Goal: Transaction & Acquisition: Book appointment/travel/reservation

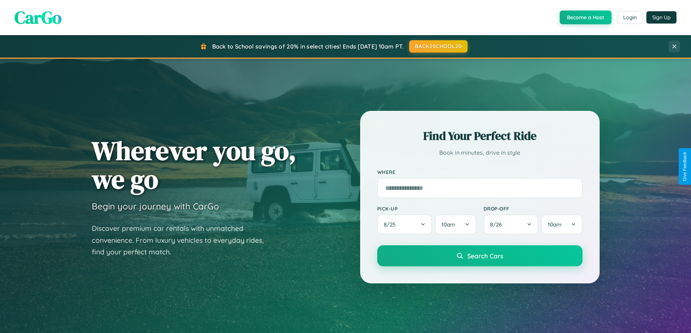
scroll to position [21, 0]
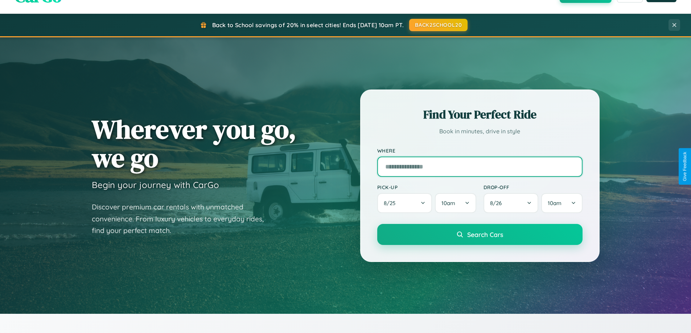
click at [480, 166] on input "text" at bounding box center [479, 167] width 205 height 20
type input "**********"
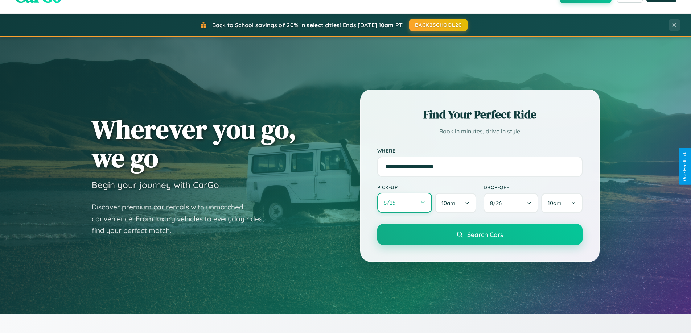
click at [404, 203] on button "8 / 25" at bounding box center [404, 203] width 55 height 20
select select "*"
select select "****"
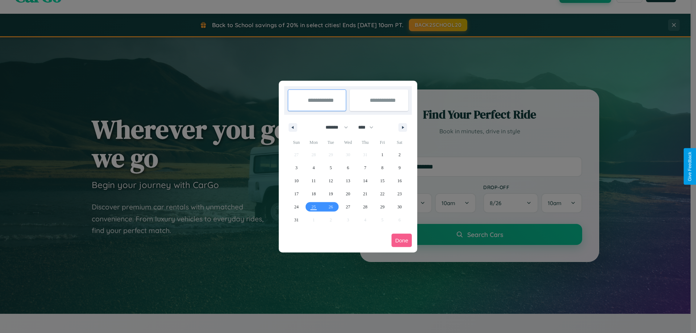
drag, startPoint x: 334, startPoint y: 127, endPoint x: 348, endPoint y: 145, distance: 23.2
click at [334, 127] on select "******* ******** ***** ***** *** **** **** ****** ********* ******* ******** **…" at bounding box center [335, 128] width 31 height 12
select select "*"
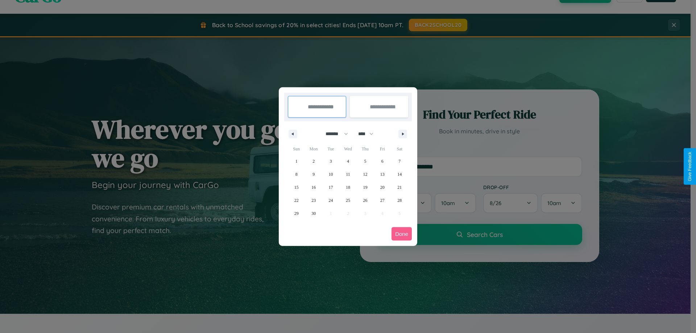
drag, startPoint x: 369, startPoint y: 134, endPoint x: 348, endPoint y: 145, distance: 24.0
click at [369, 134] on select "**** **** **** **** **** **** **** **** **** **** **** **** **** **** **** ****…" at bounding box center [366, 134] width 22 height 12
select select "****"
click at [348, 187] on span "17" at bounding box center [348, 187] width 4 height 13
type input "**********"
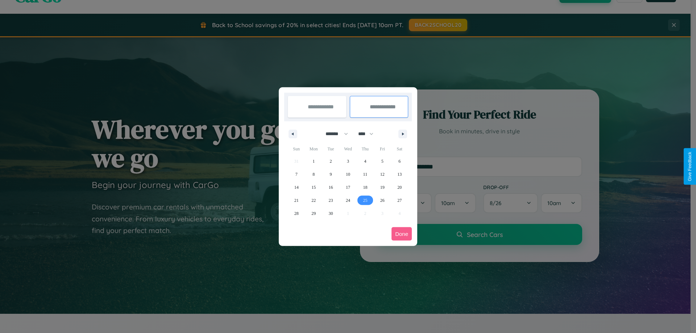
click at [365, 200] on span "25" at bounding box center [365, 200] width 4 height 13
type input "**********"
click at [402, 234] on button "Done" at bounding box center [402, 233] width 20 height 13
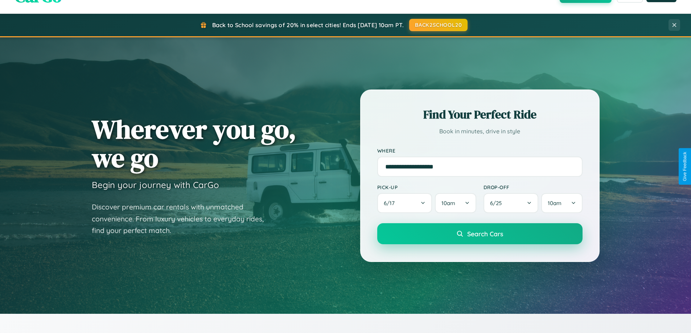
click at [480, 234] on span "Search Cars" at bounding box center [485, 234] width 36 height 8
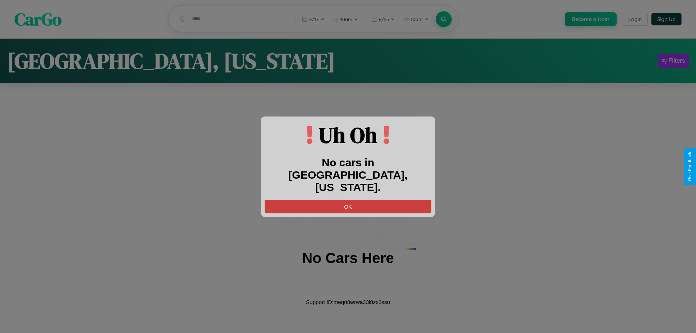
click at [348, 200] on button "OK" at bounding box center [348, 206] width 167 height 13
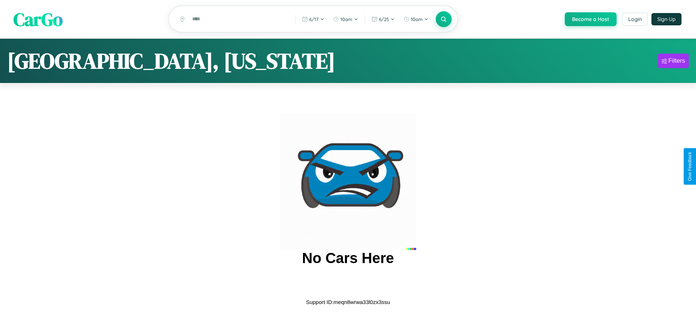
click at [38, 20] on span "CarGo" at bounding box center [37, 19] width 49 height 25
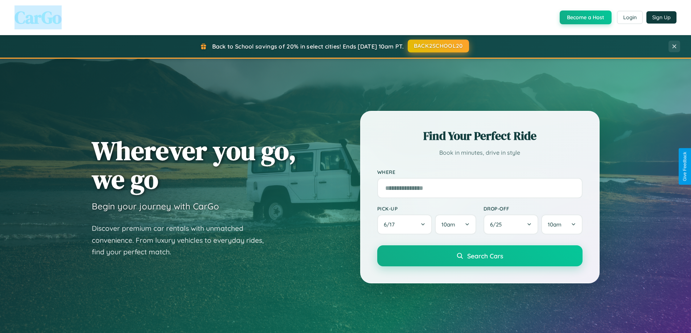
click at [438, 46] on button "BACK2SCHOOL20" at bounding box center [438, 46] width 61 height 13
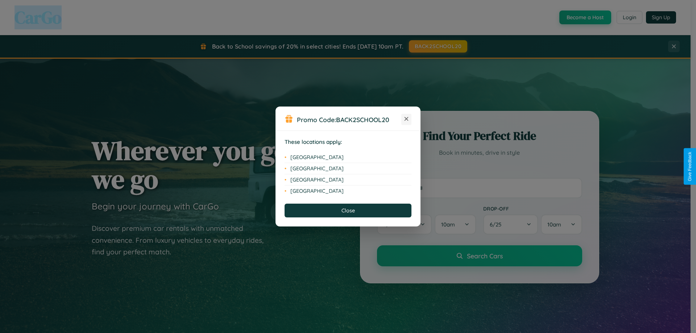
click at [407, 119] on icon at bounding box center [407, 119] width 4 height 4
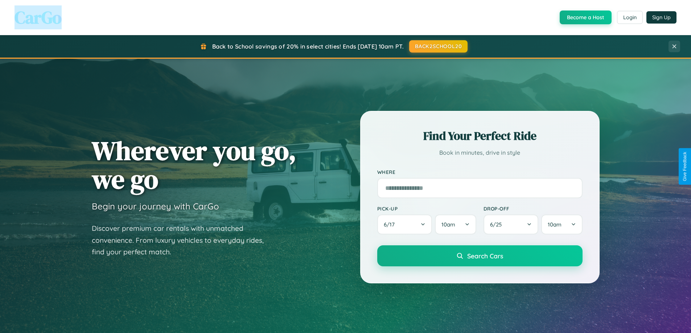
scroll to position [313, 0]
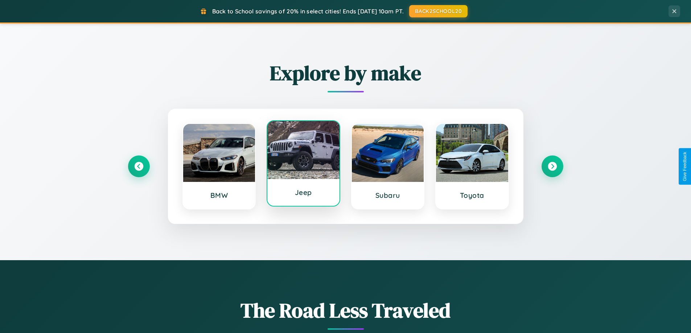
click at [303, 164] on div at bounding box center [303, 150] width 72 height 58
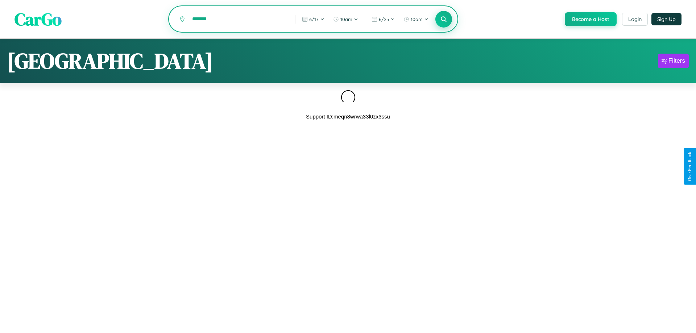
type input "*******"
click at [443, 20] on icon at bounding box center [443, 19] width 7 height 7
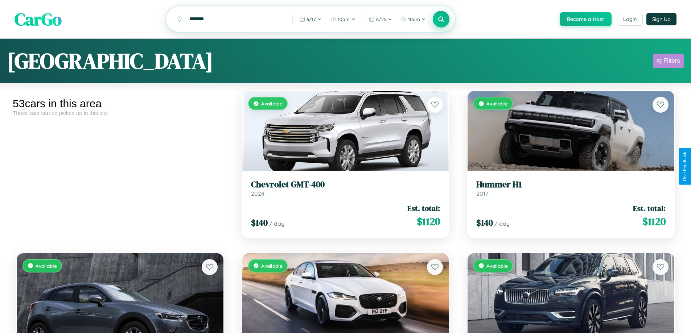
click at [668, 62] on div "Filters" at bounding box center [671, 60] width 17 height 7
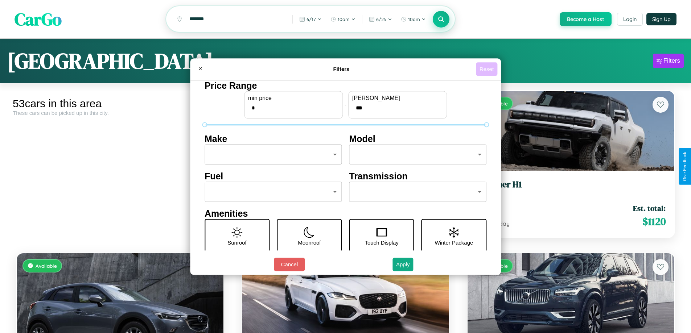
click at [488, 69] on button "Reset" at bounding box center [486, 68] width 21 height 13
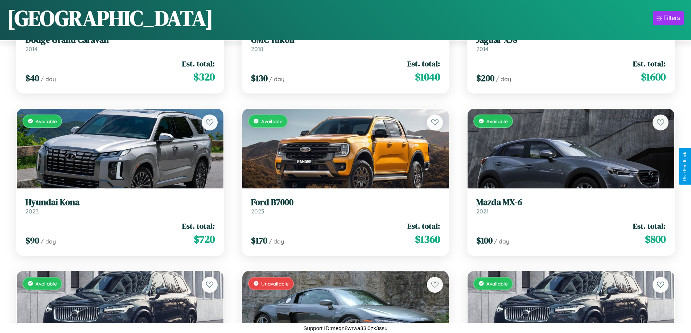
scroll to position [2213, 0]
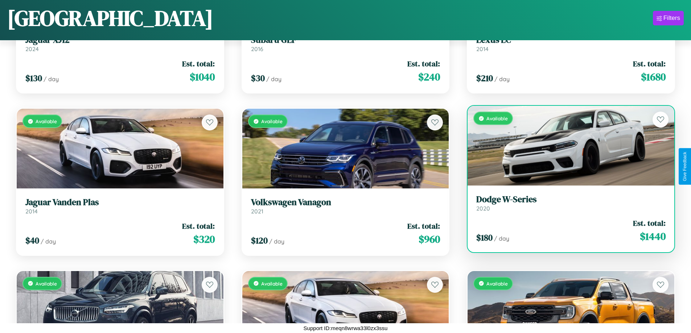
click at [566, 206] on link "Dodge W-Series 2020" at bounding box center [570, 203] width 189 height 18
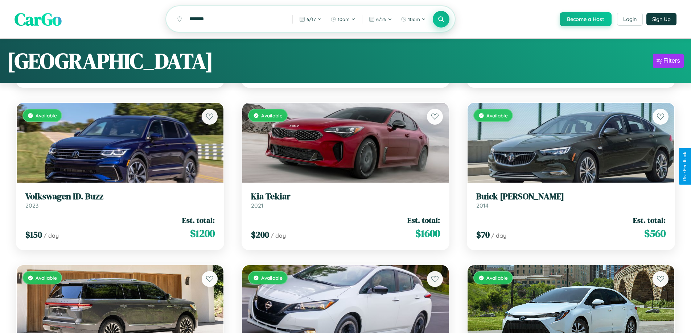
scroll to position [0, 0]
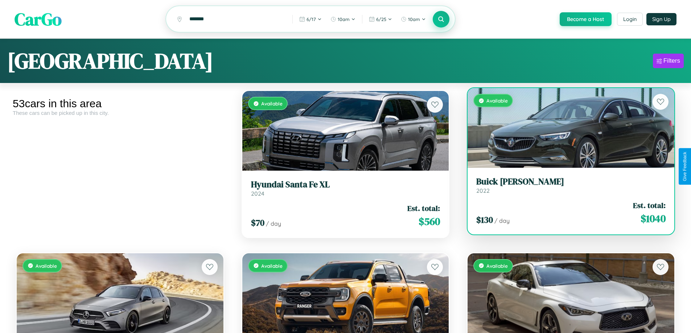
click at [566, 187] on h3 "Buick [PERSON_NAME]" at bounding box center [570, 182] width 189 height 11
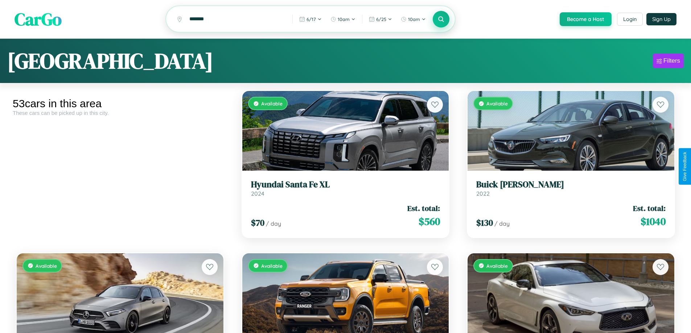
scroll to position [2051, 0]
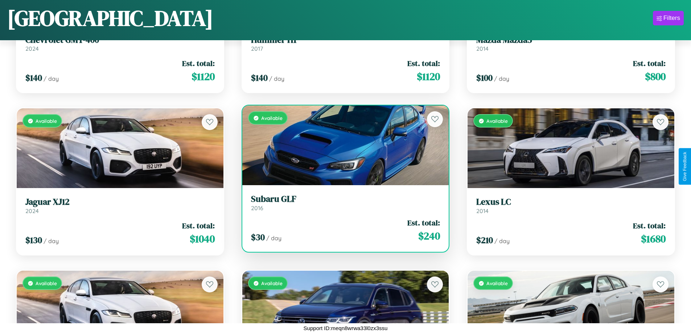
click at [342, 205] on link "Subaru GLF 2016" at bounding box center [345, 203] width 189 height 18
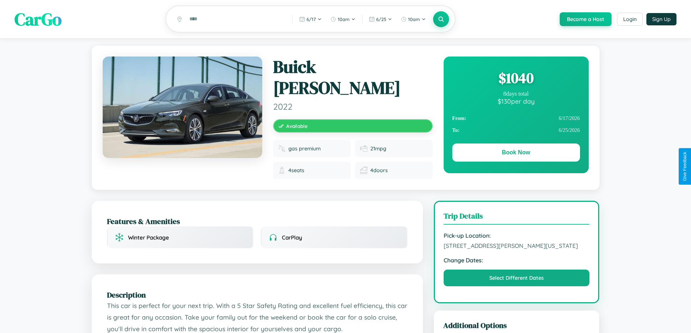
click at [516, 79] on div "$ 1040" at bounding box center [516, 78] width 128 height 20
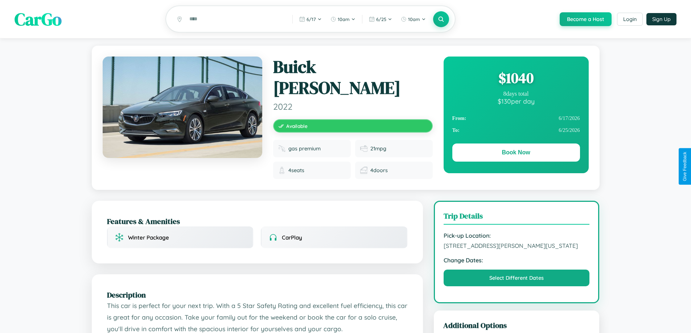
click at [516, 79] on div "$ 1040" at bounding box center [516, 78] width 128 height 20
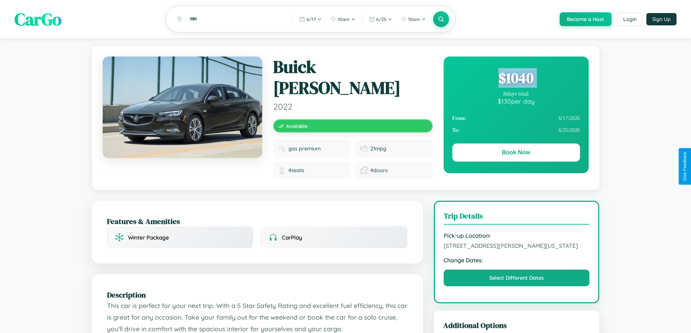
click at [516, 79] on div "$ 1040" at bounding box center [516, 78] width 128 height 20
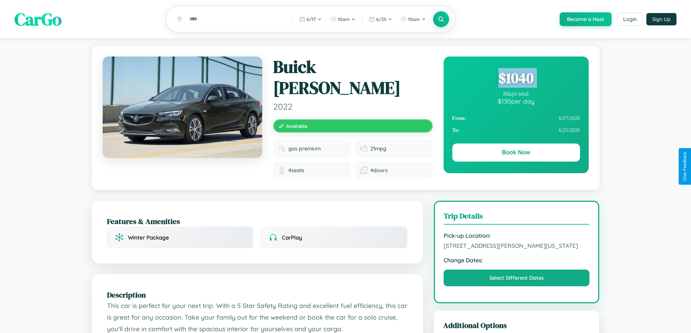
click at [516, 79] on div "$ 1040" at bounding box center [516, 78] width 128 height 20
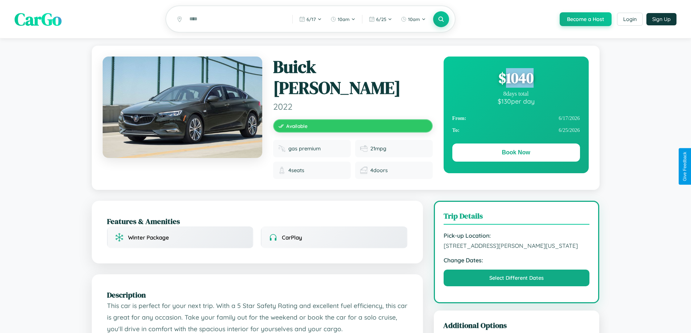
click at [516, 79] on div "$ 1040" at bounding box center [516, 78] width 128 height 20
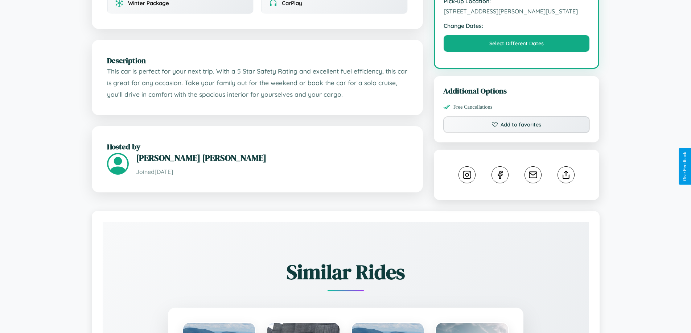
scroll to position [238, 0]
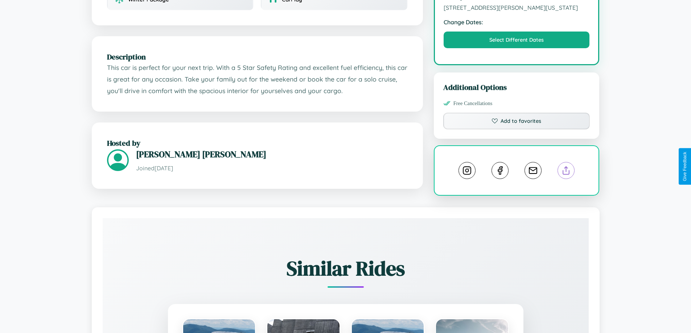
click at [566, 167] on line at bounding box center [566, 169] width 0 height 5
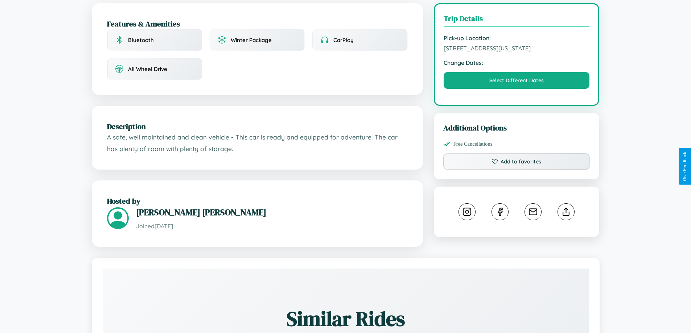
scroll to position [196, 0]
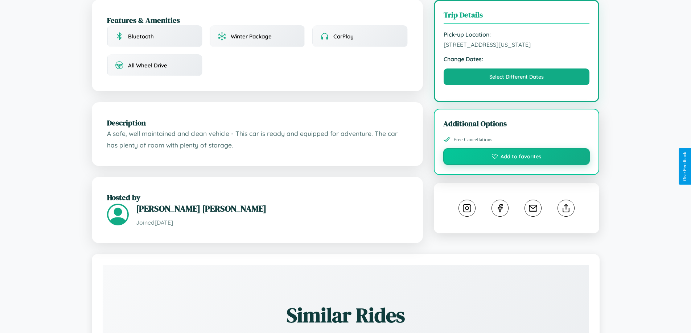
click at [517, 165] on button "Add to favorites" at bounding box center [516, 156] width 147 height 17
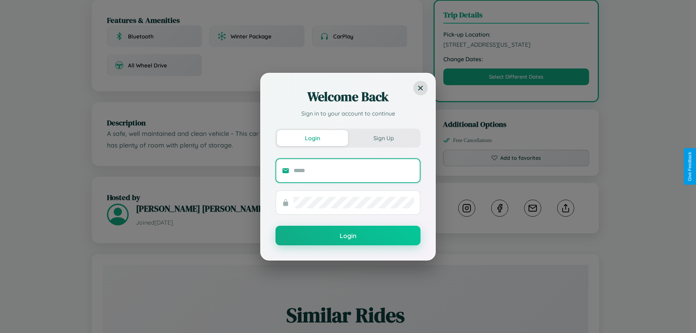
click at [354, 170] on input "text" at bounding box center [354, 171] width 120 height 12
type input "**********"
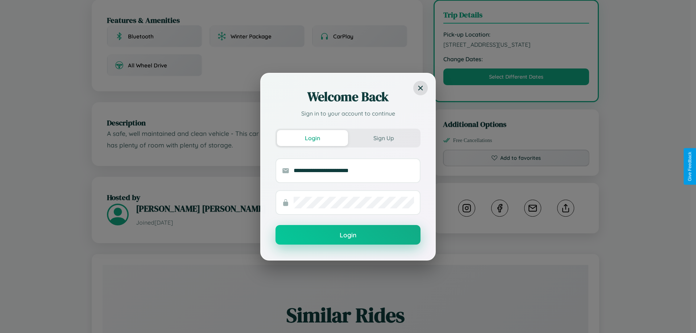
click at [348, 235] on button "Login" at bounding box center [348, 235] width 145 height 20
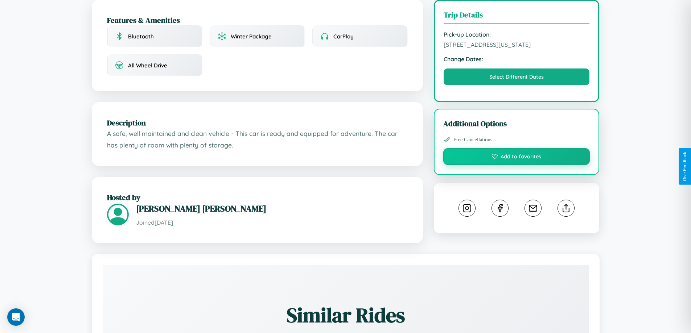
click at [517, 165] on button "Add to favorites" at bounding box center [516, 156] width 147 height 17
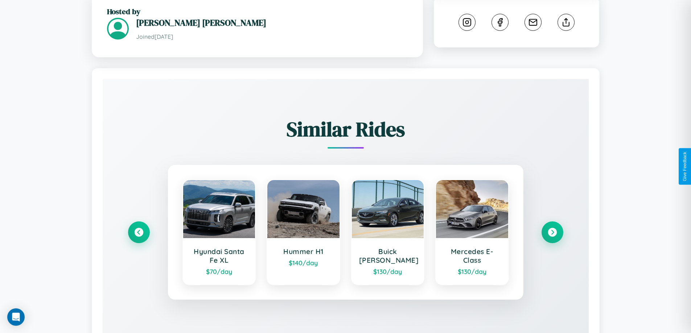
scroll to position [414, 0]
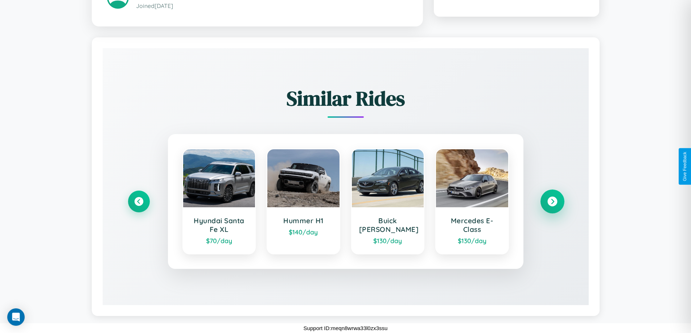
click at [552, 202] on icon at bounding box center [552, 202] width 10 height 10
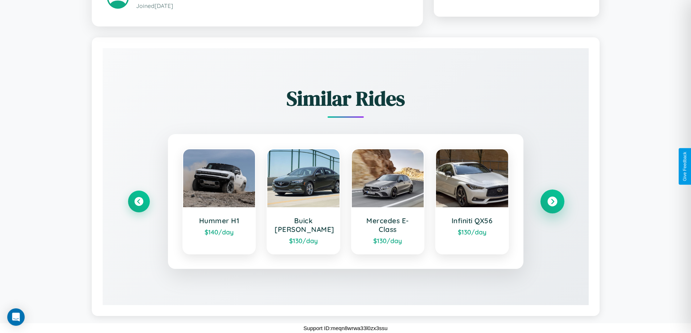
click at [552, 202] on icon at bounding box center [552, 202] width 10 height 10
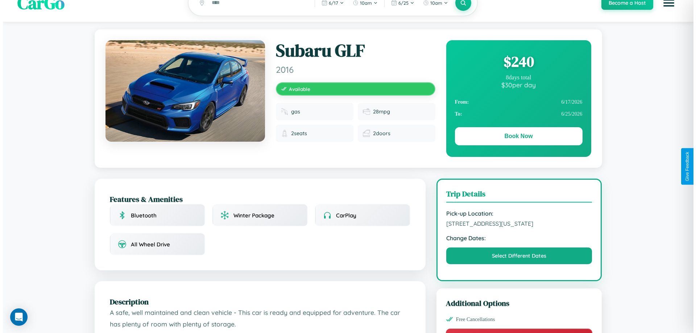
scroll to position [0, 0]
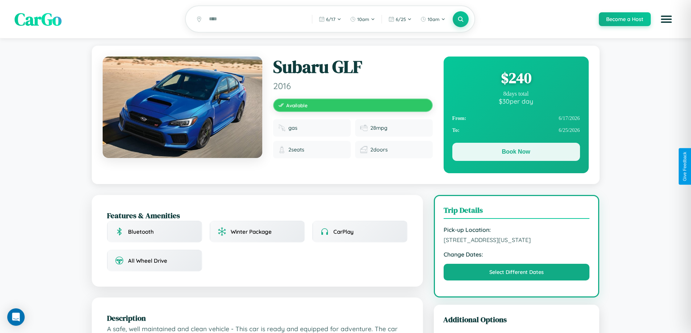
click at [516, 153] on button "Book Now" at bounding box center [516, 152] width 128 height 18
